Goal: Task Accomplishment & Management: Use online tool/utility

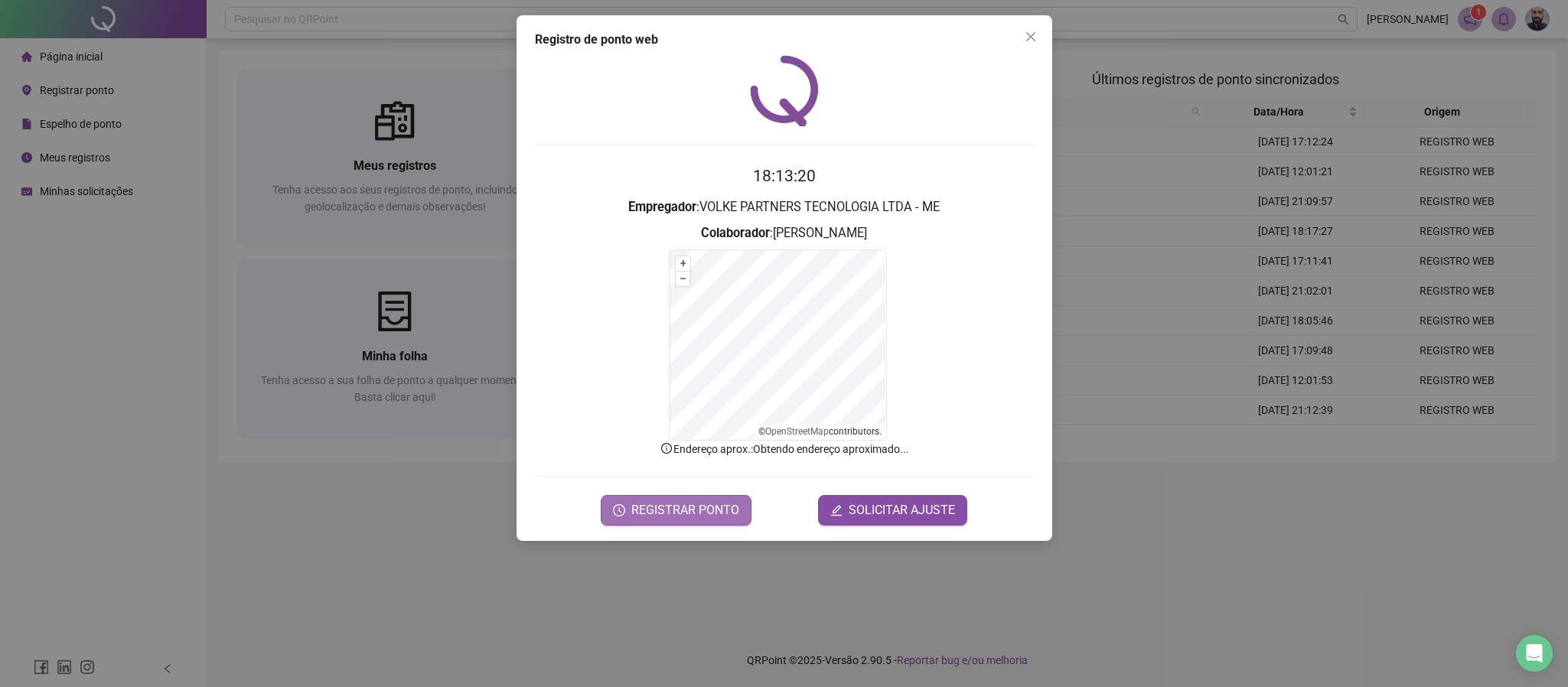
click at [700, 517] on span "REGISTRAR PONTO" at bounding box center [685, 511] width 108 height 19
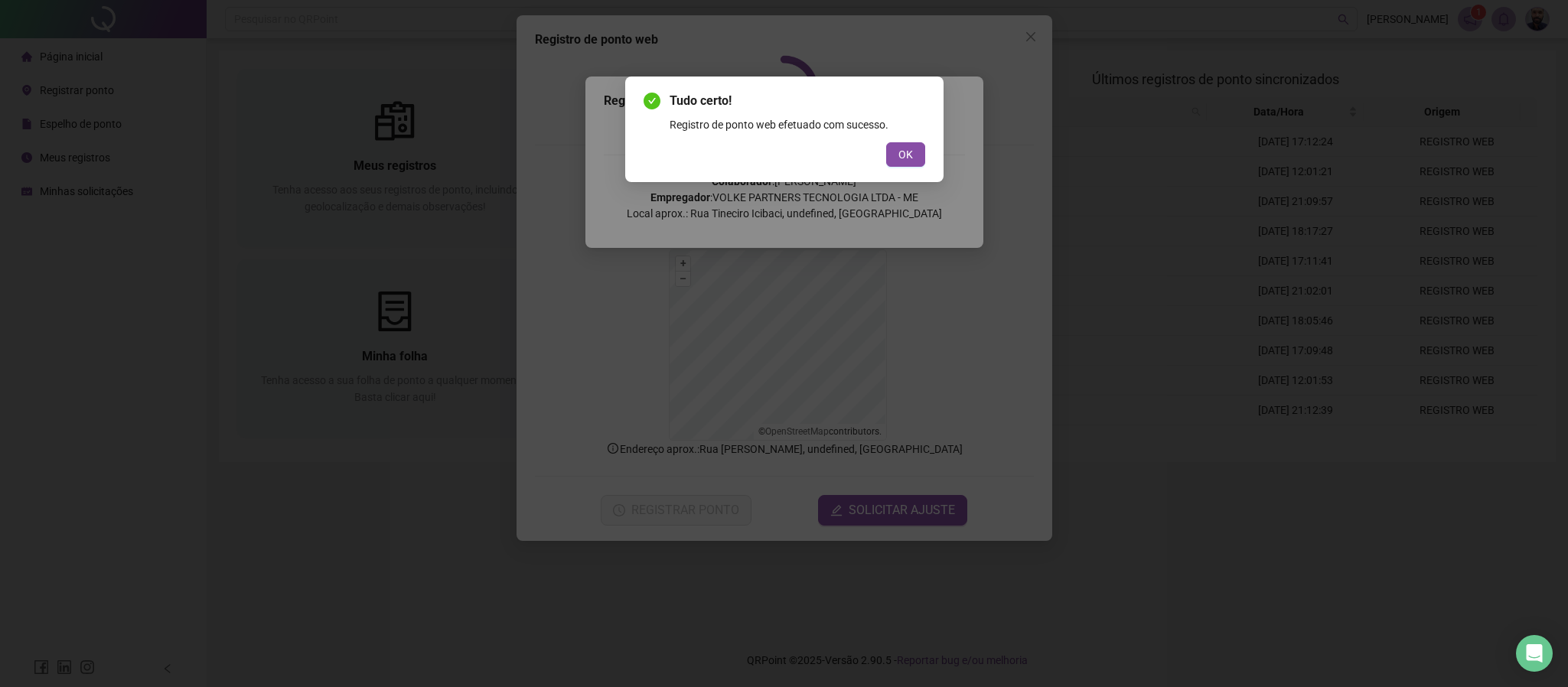
click at [884, 154] on div "OK" at bounding box center [784, 154] width 282 height 25
click at [907, 153] on span "OK" at bounding box center [906, 154] width 14 height 17
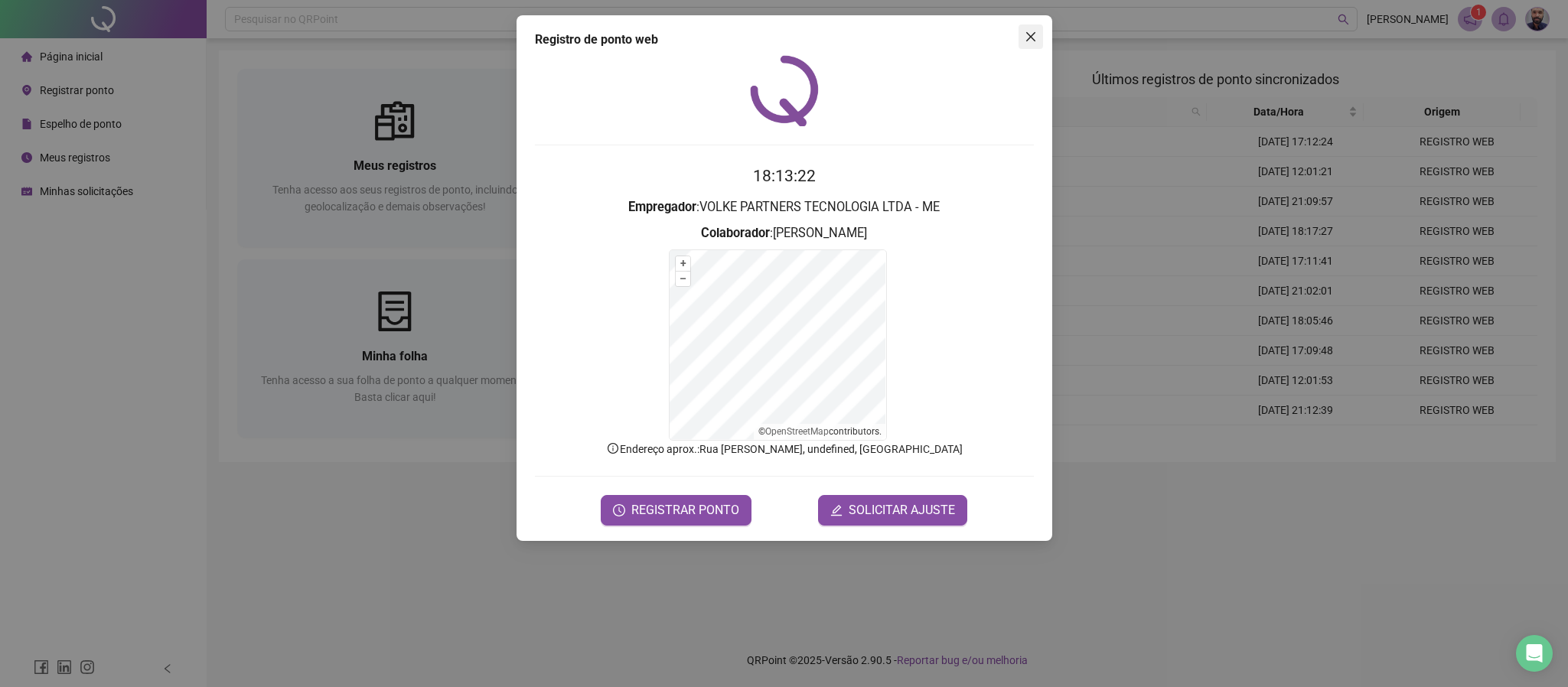
click at [1029, 37] on icon "close" at bounding box center [1030, 36] width 9 height 9
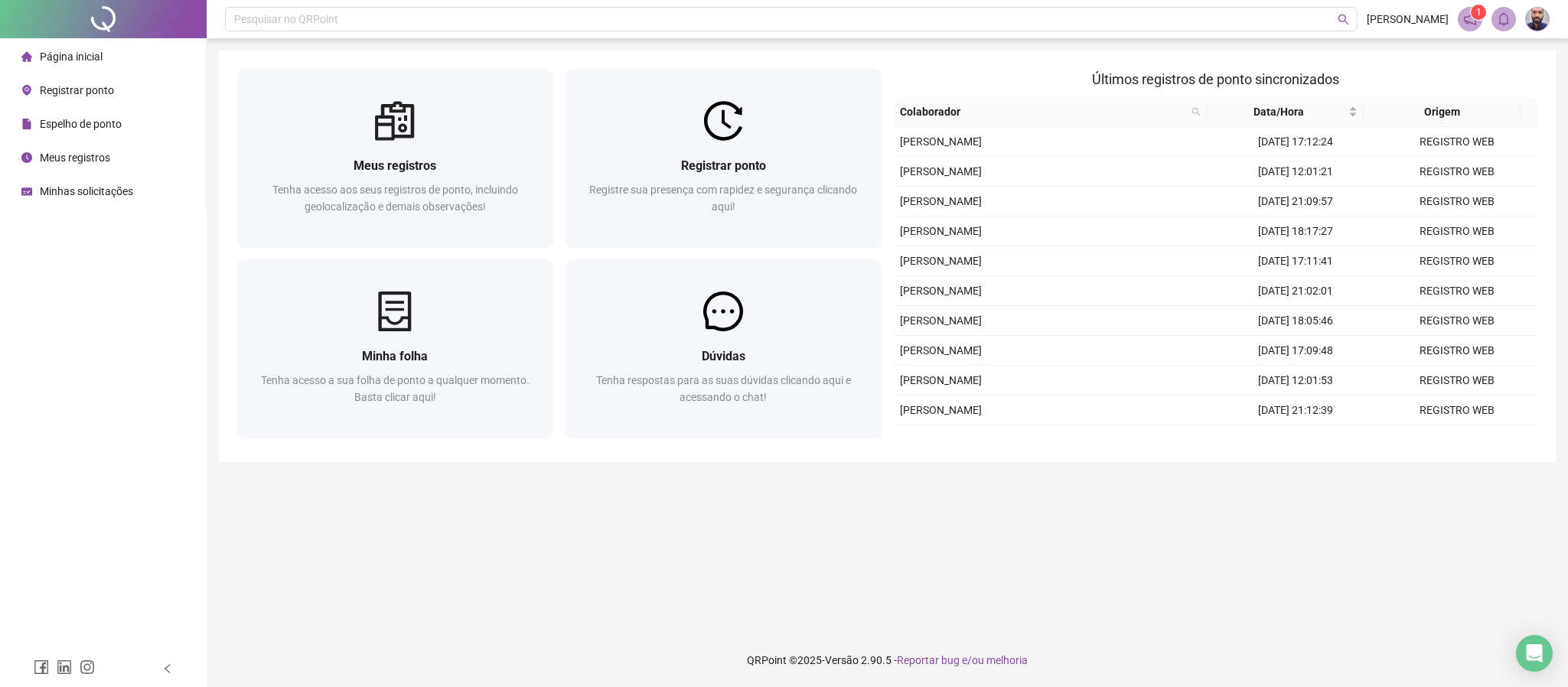
click at [120, 198] on span "Minhas solicitações" at bounding box center [86, 191] width 93 height 12
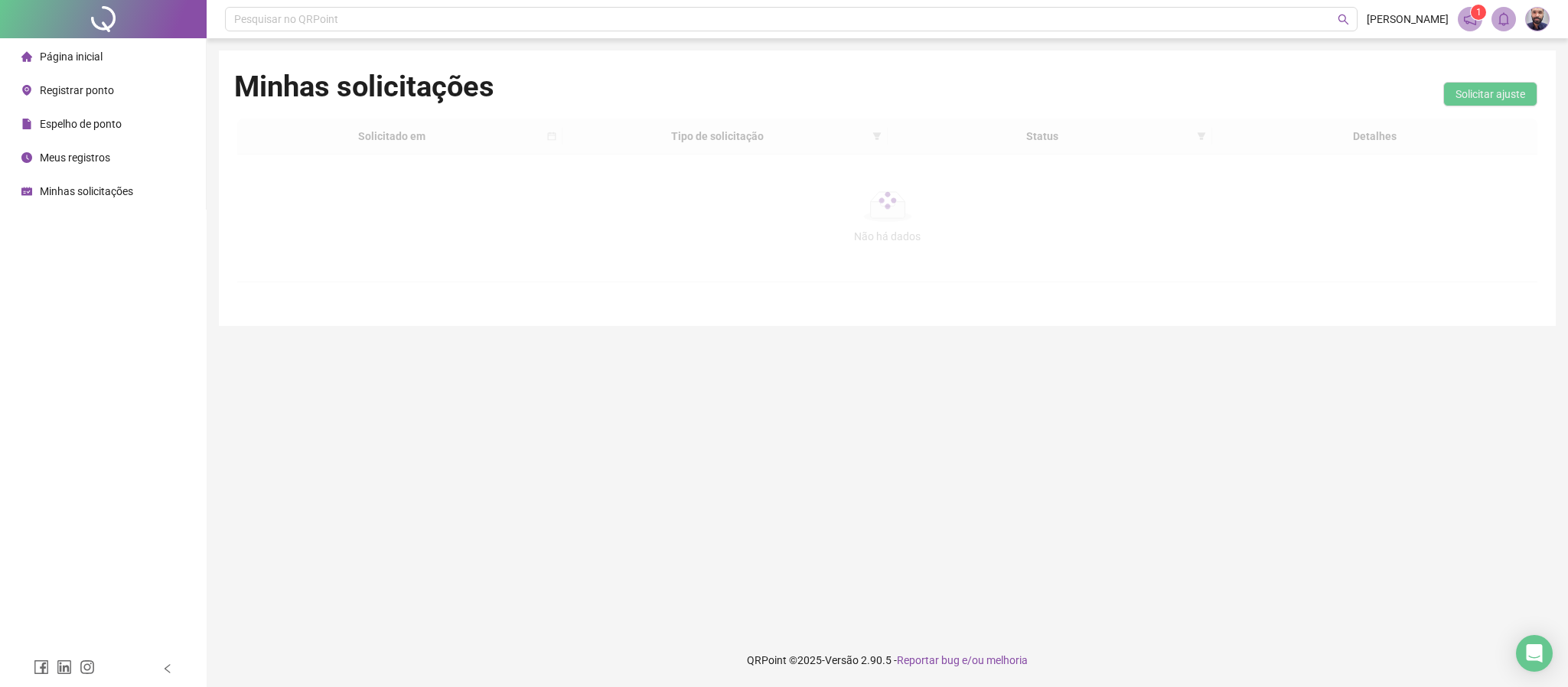
click at [81, 59] on span "Página inicial" at bounding box center [71, 57] width 63 height 12
